Goal: Navigation & Orientation: Find specific page/section

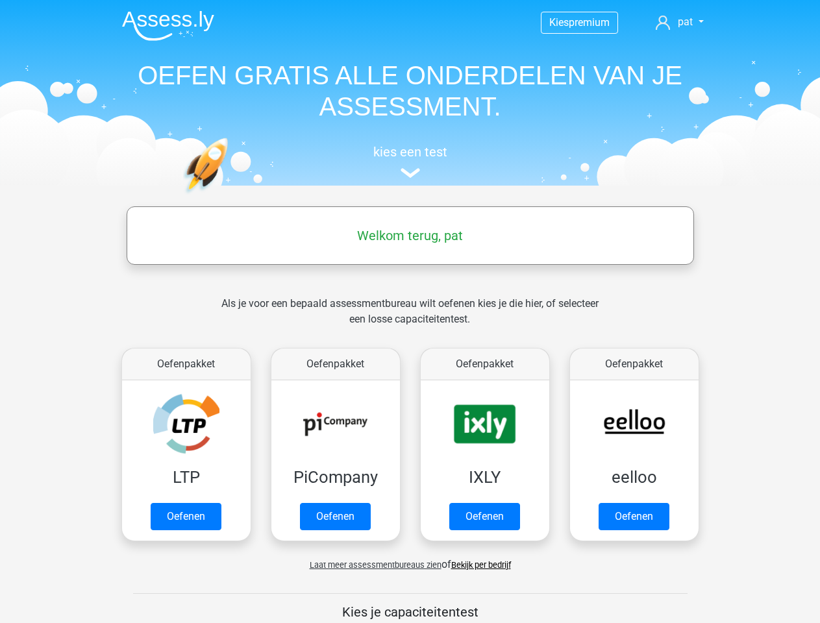
click at [680, 22] on span "pat" at bounding box center [685, 22] width 15 height 12
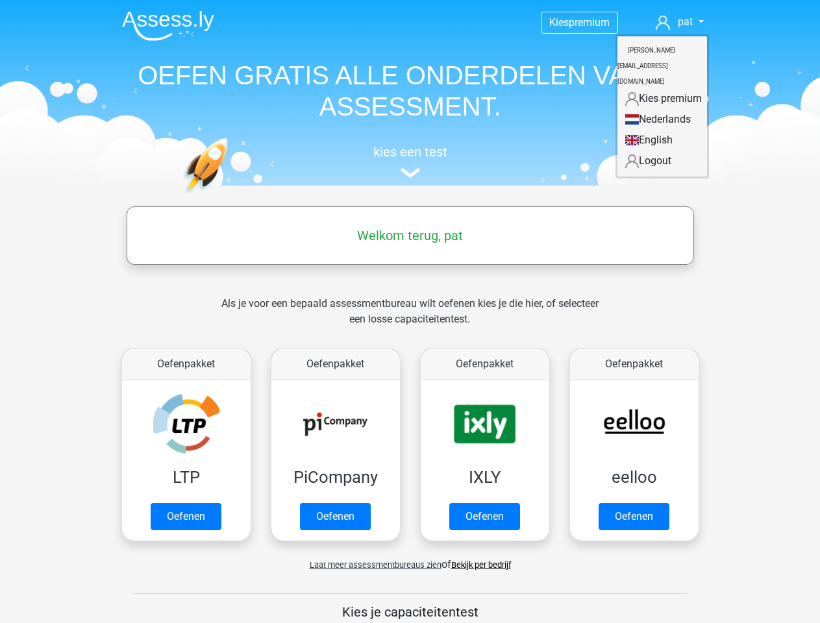
click at [372, 565] on span "Laat meer assessmentbureaus zien" at bounding box center [376, 565] width 132 height 10
